Goal: Transaction & Acquisition: Purchase product/service

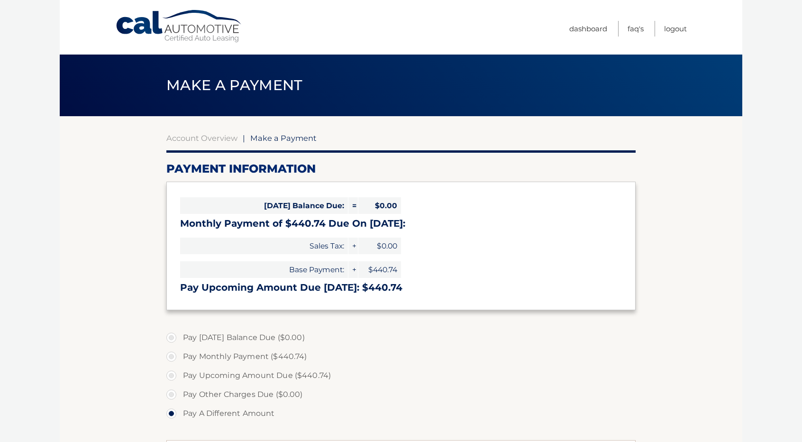
select select "MTExMzdhNTItY2IyZC00NDQ2LTg4NjQtNWQwZWZmZDRkOWNl"
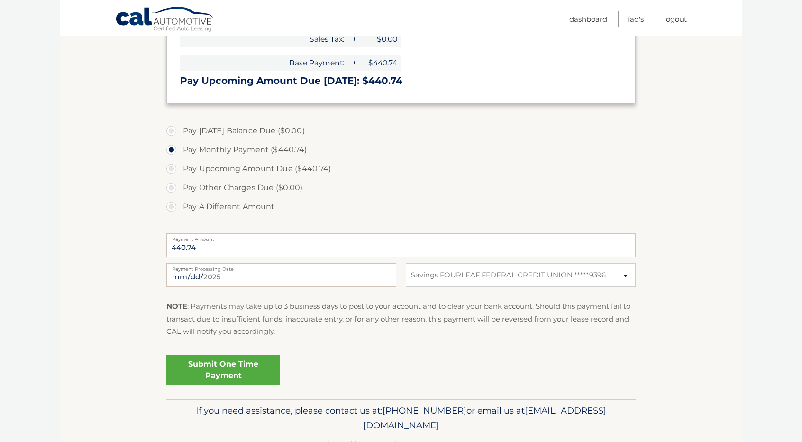
scroll to position [235, 0]
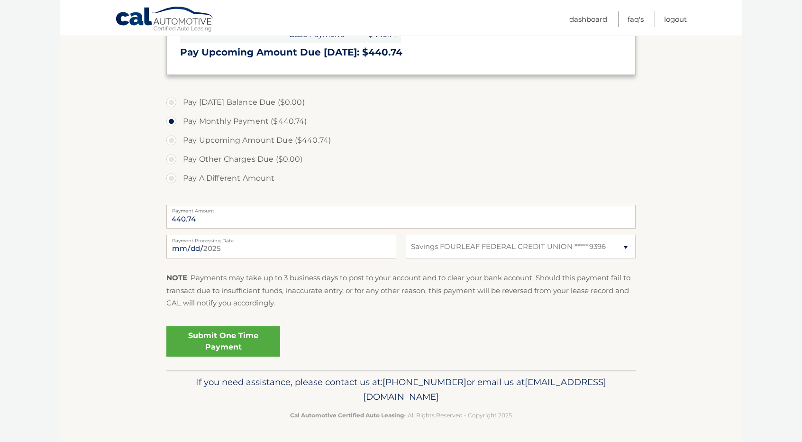
click at [376, 350] on div "Submit One Time Payment" at bounding box center [401, 340] width 470 height 34
drag, startPoint x: 488, startPoint y: 399, endPoint x: 316, endPoint y: 401, distance: 171.7
click at [316, 401] on p "If you need assistance, please contact us at: [PHONE_NUMBER] or email us at [EM…" at bounding box center [401, 390] width 457 height 30
copy span "[EMAIL_ADDRESS][DOMAIN_NAME]"
click at [551, 259] on div "[DATE] Payment Processing Date This payment is scheduled after your grace perio…" at bounding box center [401, 252] width 470 height 34
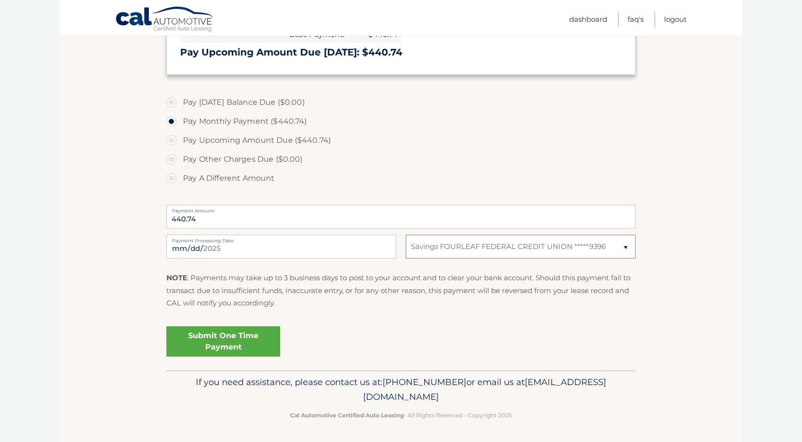
click at [552, 255] on select "Select Bank Account Savings FOURLEAF FEDERAL CREDIT UNION *****9396" at bounding box center [521, 247] width 230 height 24
click at [710, 236] on section "Account Overview | Make a Payment Payment Information [DATE] Balance Due: = $0.…" at bounding box center [401, 125] width 683 height 489
drag, startPoint x: 489, startPoint y: 398, endPoint x: 562, endPoint y: 385, distance: 74.2
click at [558, 387] on p "If you need assistance, please contact us at: [PHONE_NUMBER] or email us at [EM…" at bounding box center [401, 390] width 457 height 30
click at [612, 332] on div "Submit One Time Payment" at bounding box center [401, 340] width 470 height 34
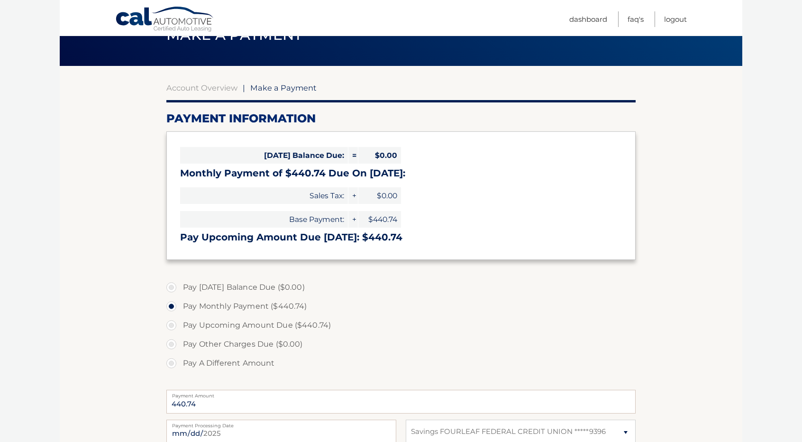
scroll to position [47, 0]
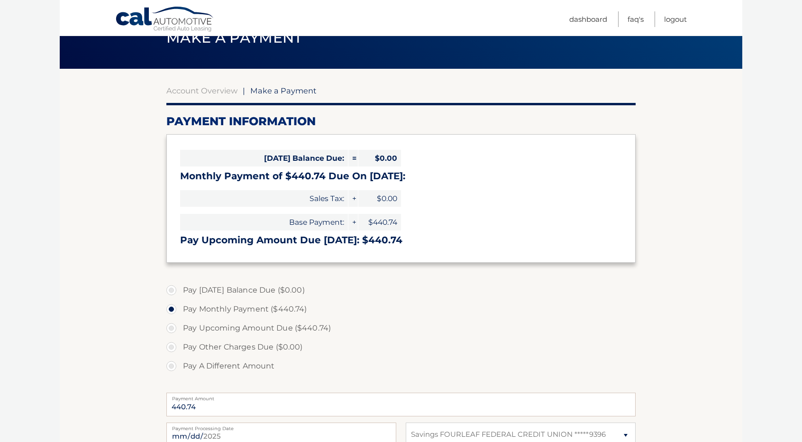
click at [648, 235] on section "Account Overview | Make a Payment Payment Information [DATE] Balance Due: = $0.…" at bounding box center [401, 313] width 683 height 489
click at [218, 91] on link "Account Overview" at bounding box center [201, 90] width 71 height 9
